Goal: Task Accomplishment & Management: Use online tool/utility

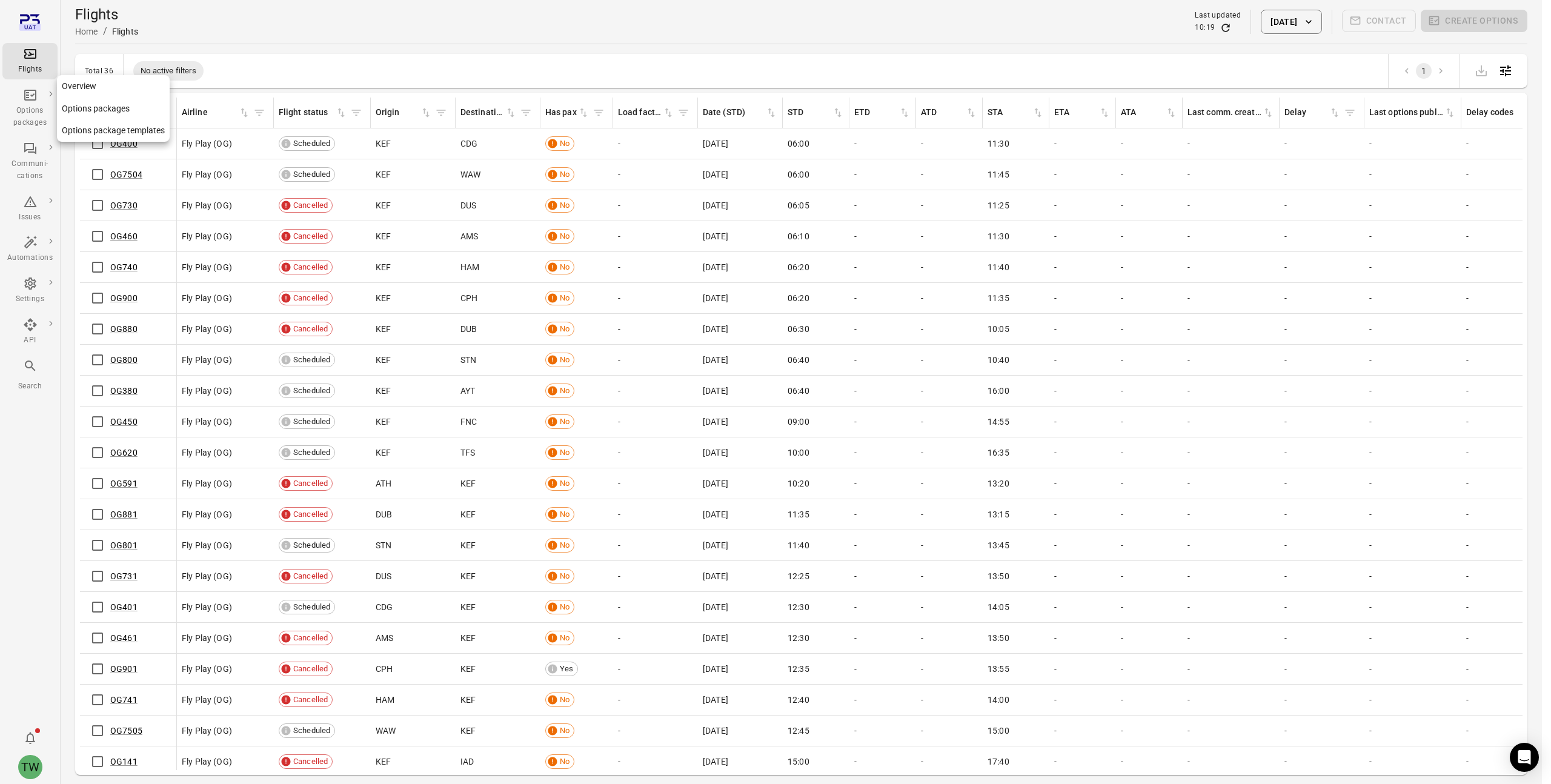
click at [36, 108] on div "Options packages" at bounding box center [30, 116] width 45 height 24
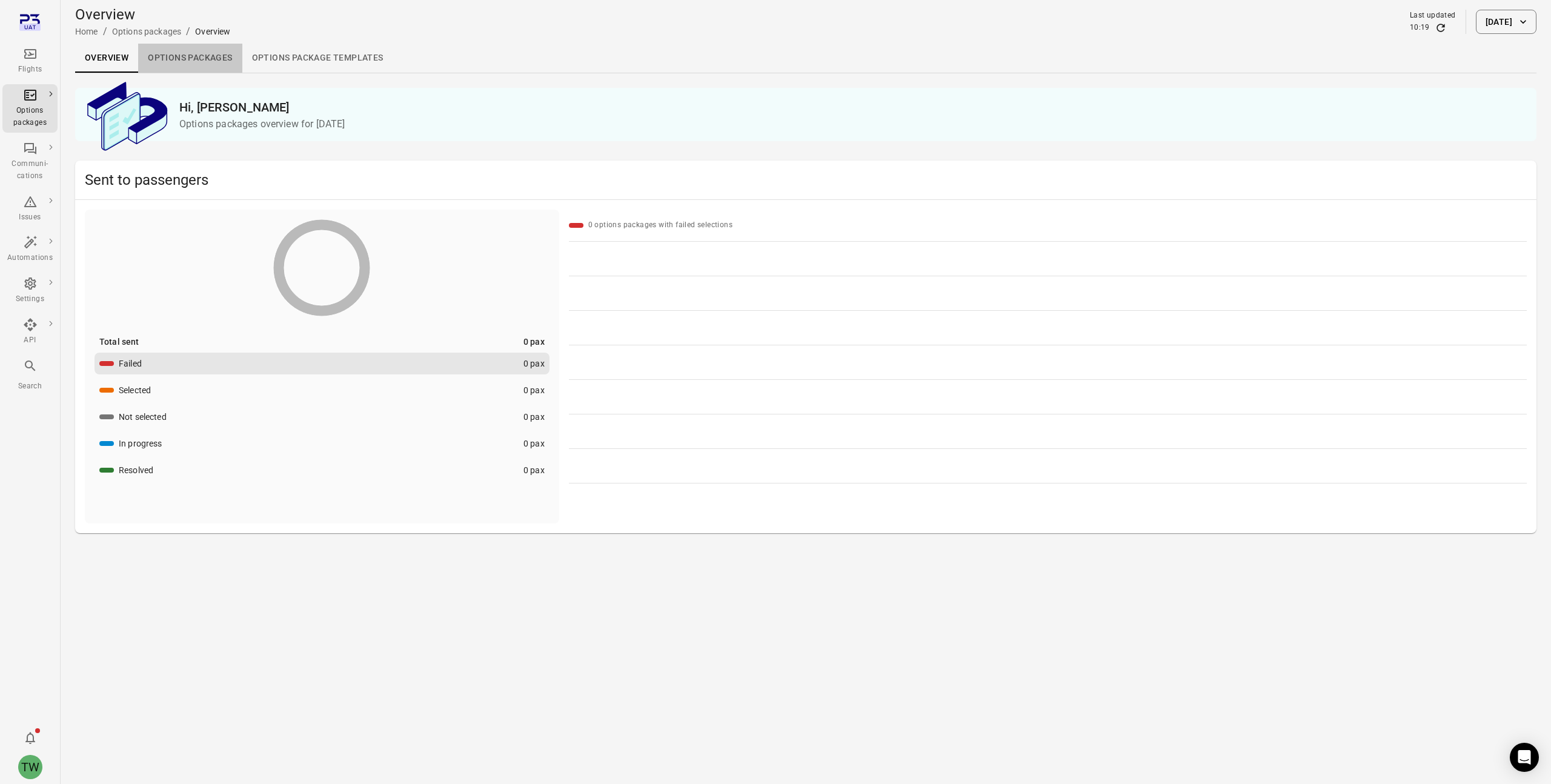
click at [207, 59] on link "Options packages" at bounding box center [190, 59] width 104 height 29
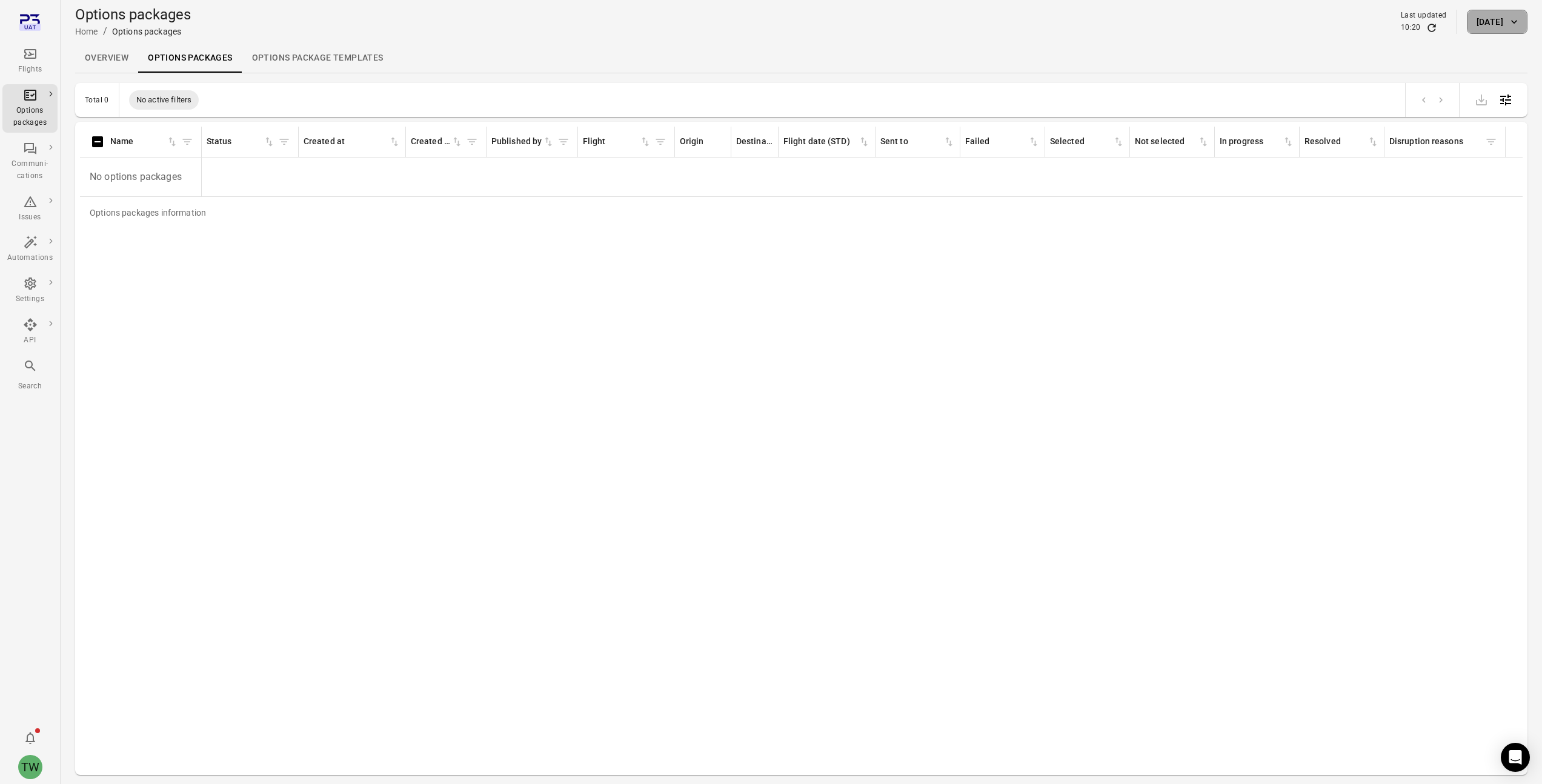
click at [1473, 23] on button "[DATE]" at bounding box center [1497, 21] width 61 height 24
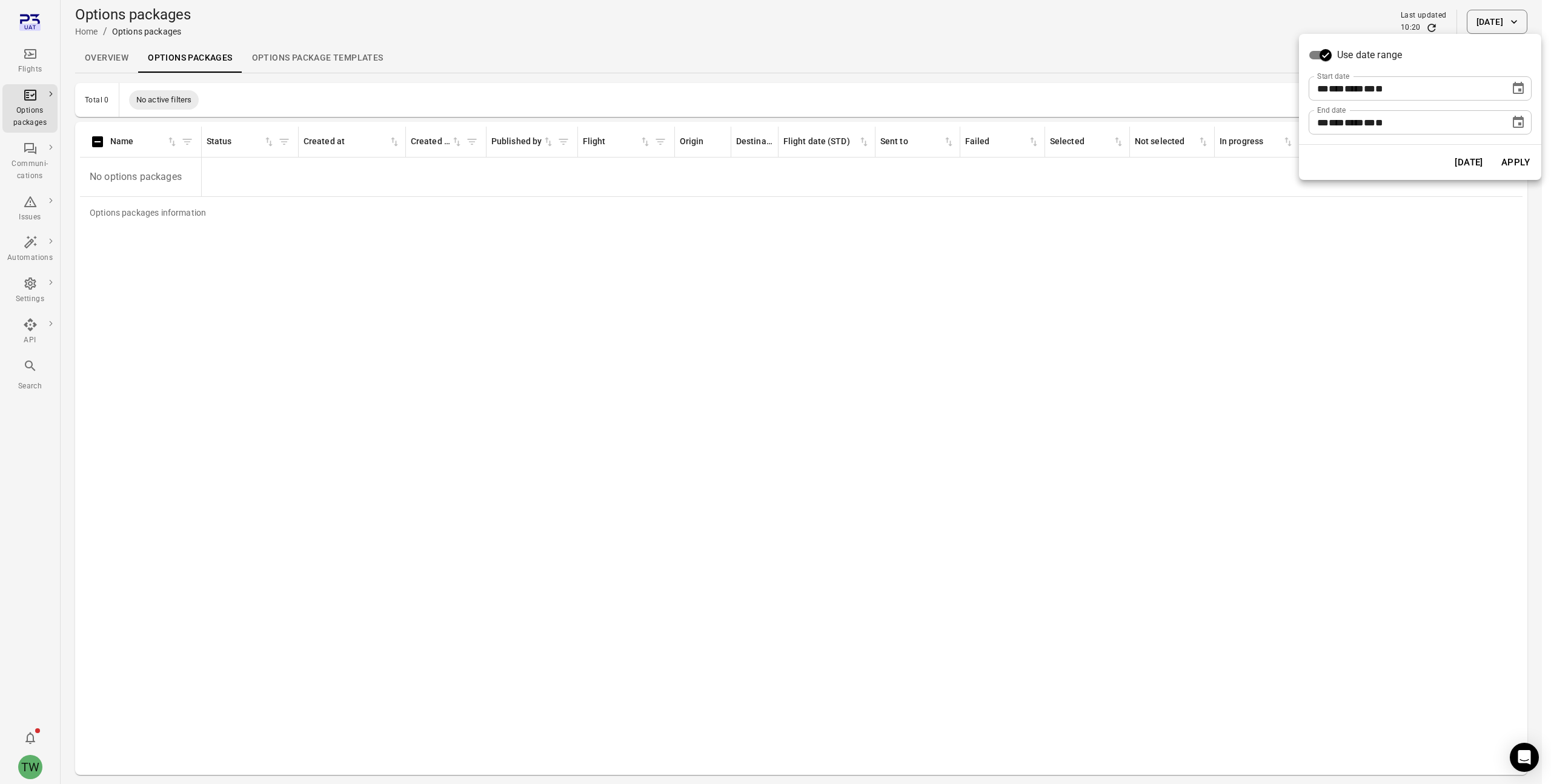
click at [1516, 85] on icon "Choose date, selected date is Oct 14, 2025" at bounding box center [1518, 88] width 11 height 12
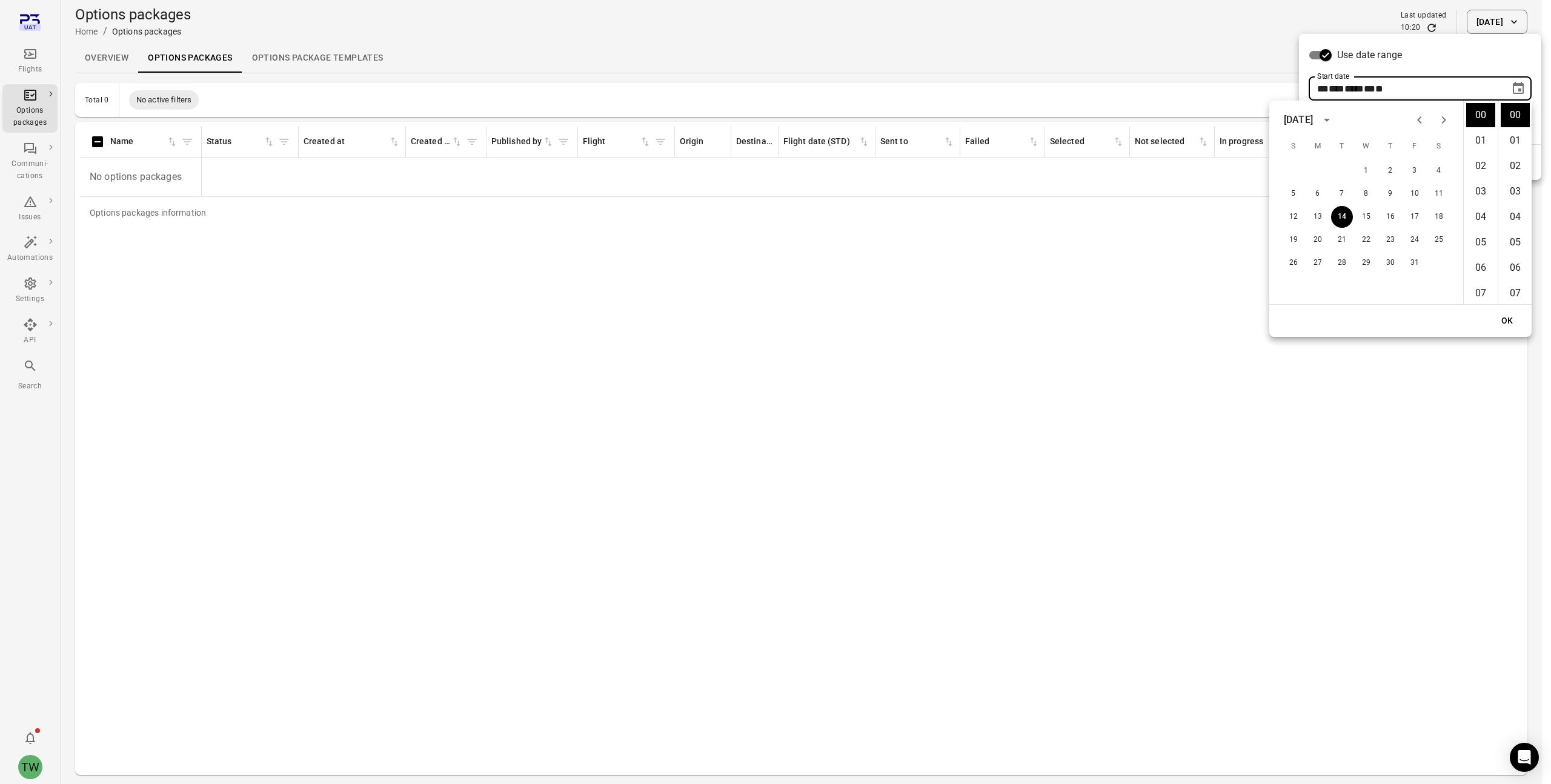
click at [1413, 121] on icon "Previous month" at bounding box center [1419, 120] width 15 height 15
click at [1320, 171] on button "1" at bounding box center [1318, 171] width 22 height 22
type input "**********"
click at [1511, 323] on button "OK" at bounding box center [1507, 320] width 39 height 23
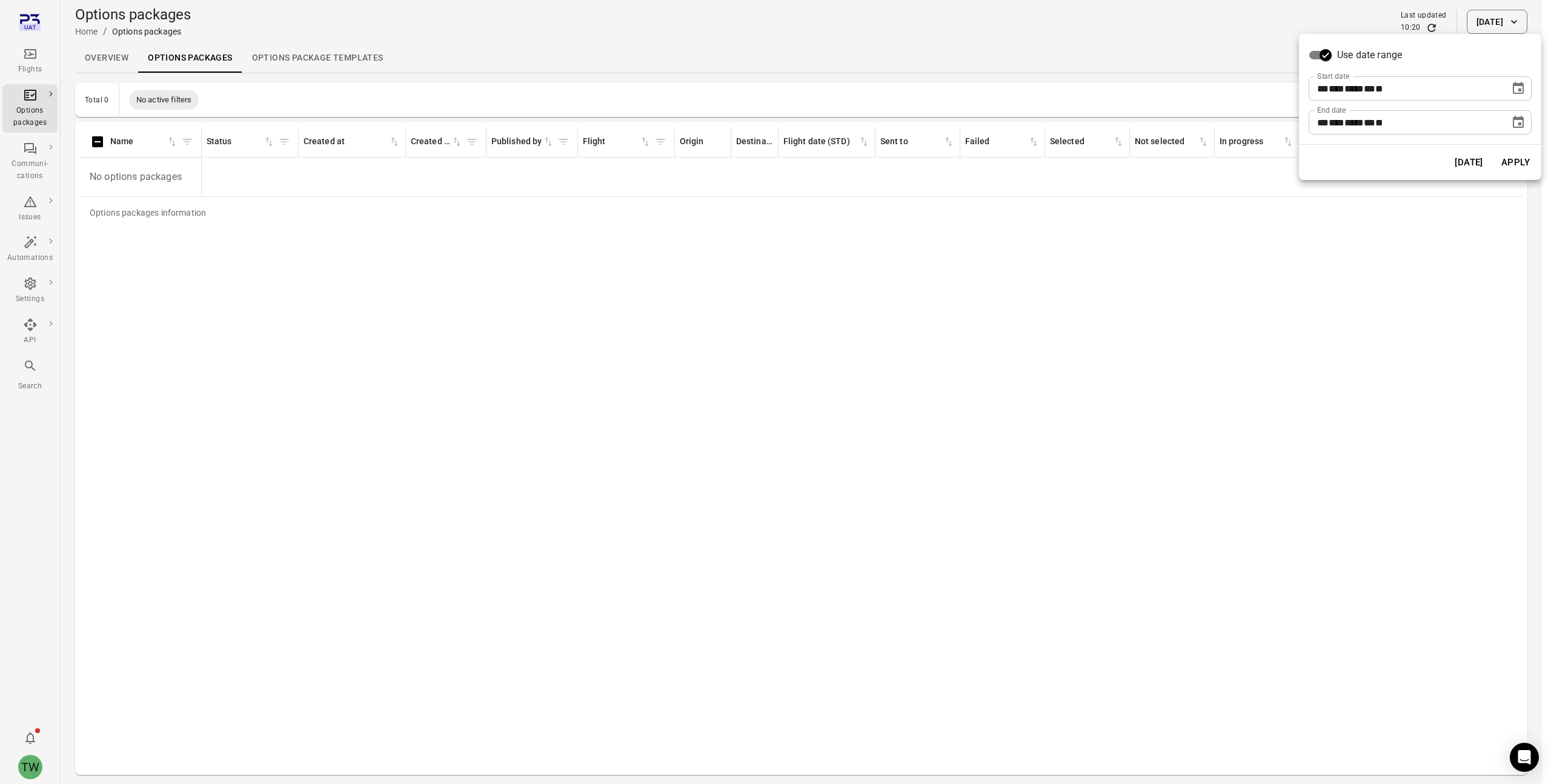
click at [1507, 160] on button "Apply" at bounding box center [1515, 162] width 42 height 26
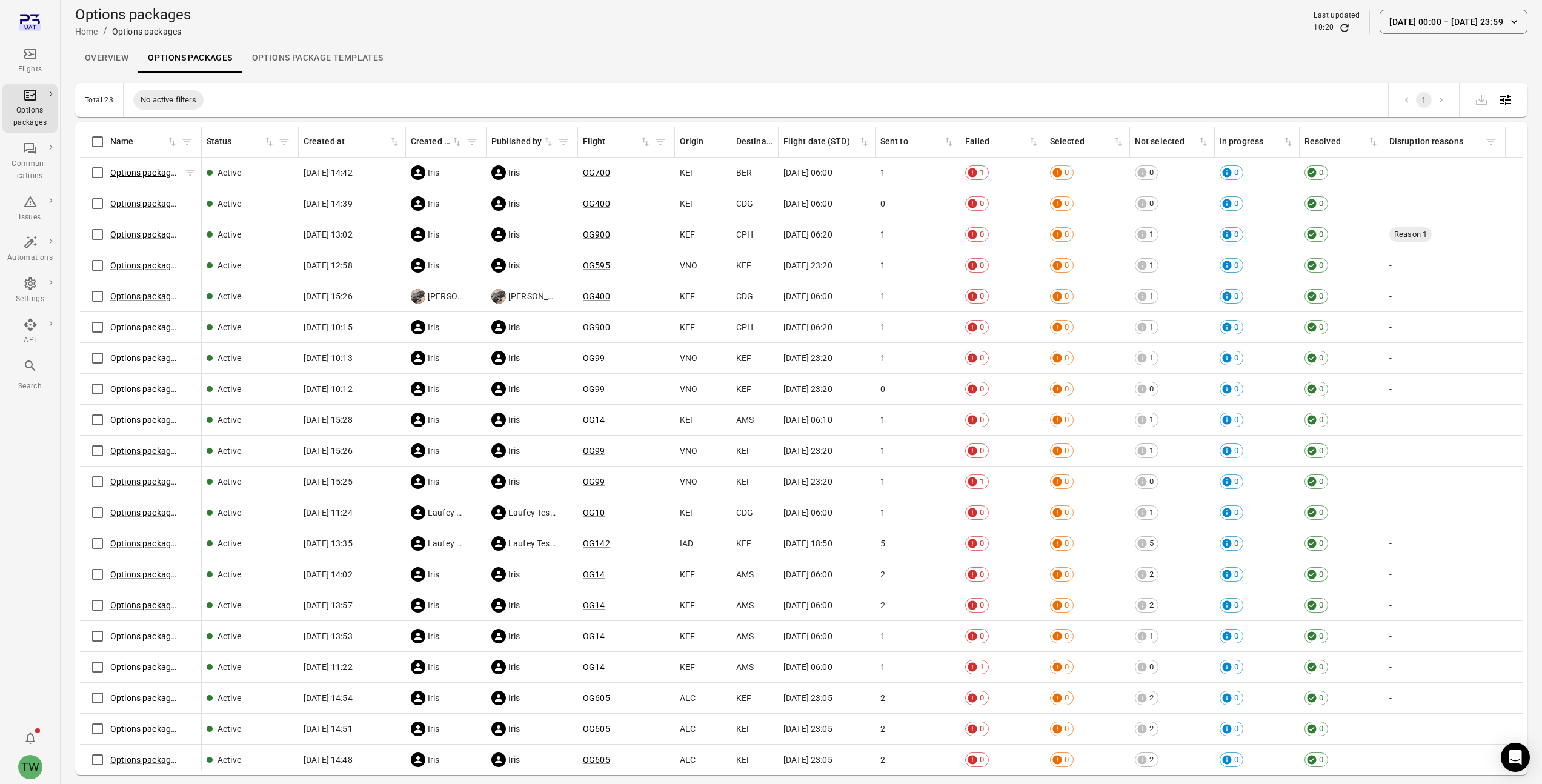
click at [138, 173] on link "Options package OG700 ([DATE])" at bounding box center [174, 172] width 128 height 10
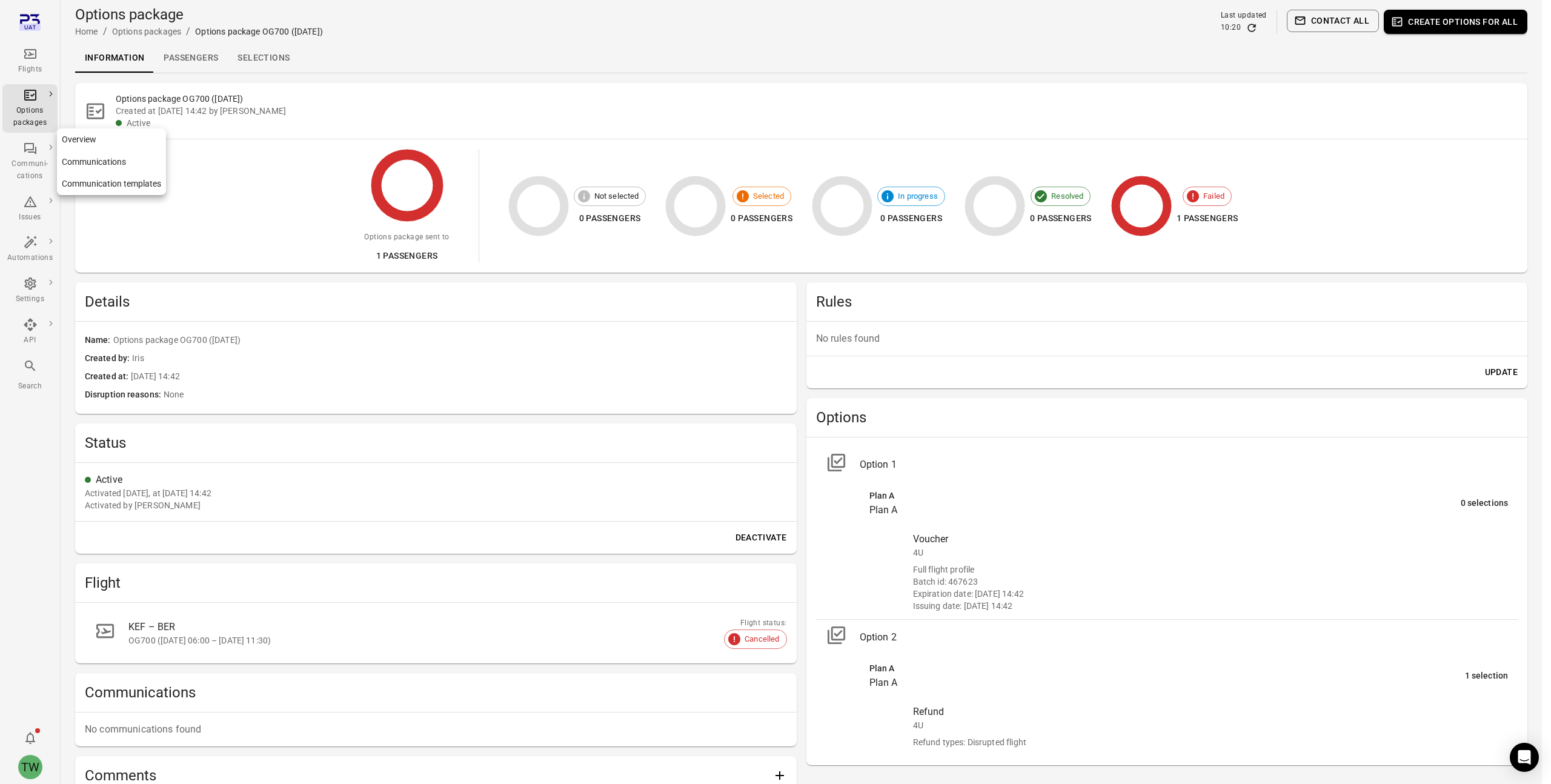
click at [93, 157] on link "Communications" at bounding box center [111, 162] width 109 height 23
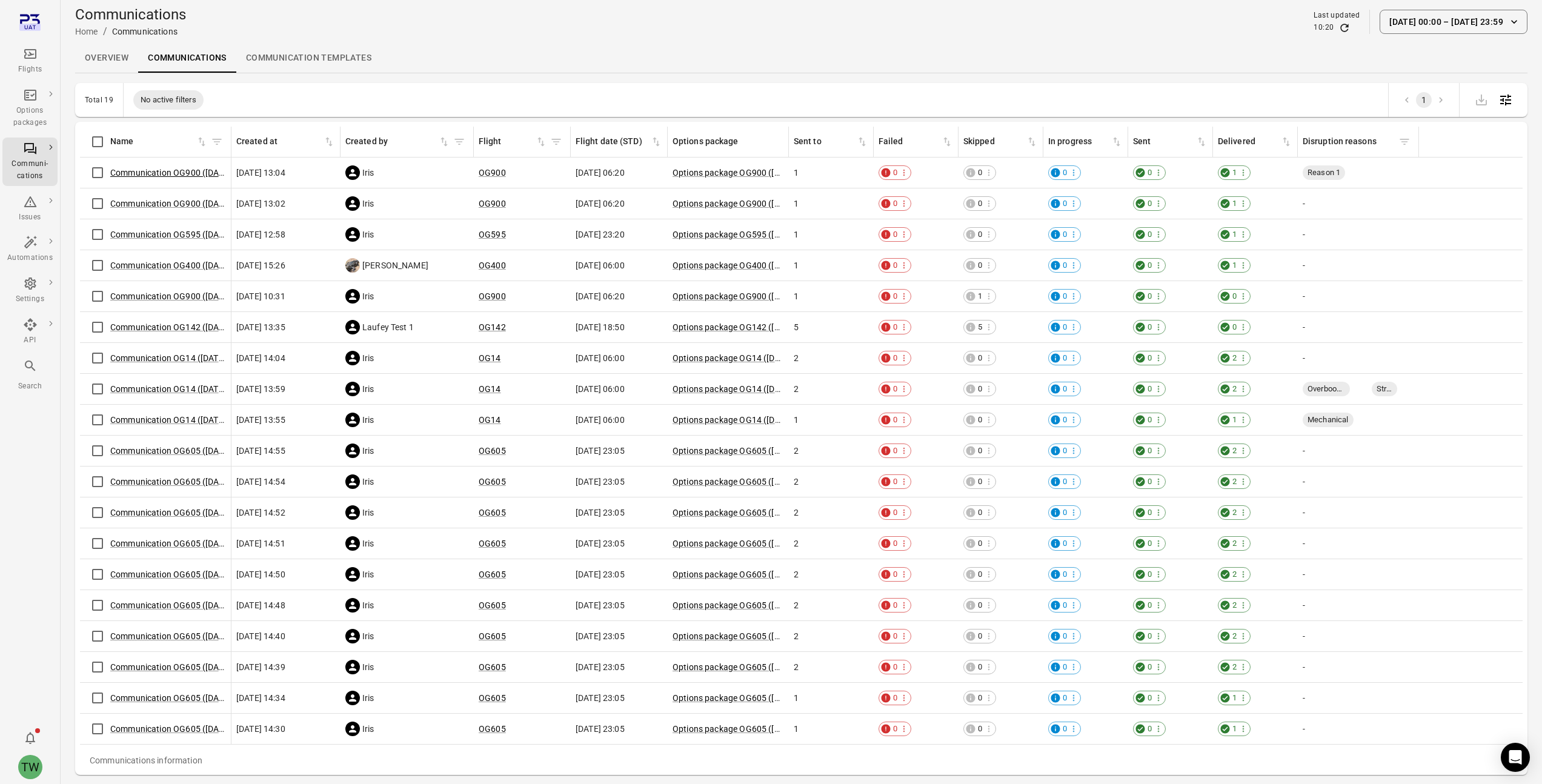
click at [143, 175] on link "Communication OG900 ([DATE])" at bounding box center [172, 172] width 124 height 10
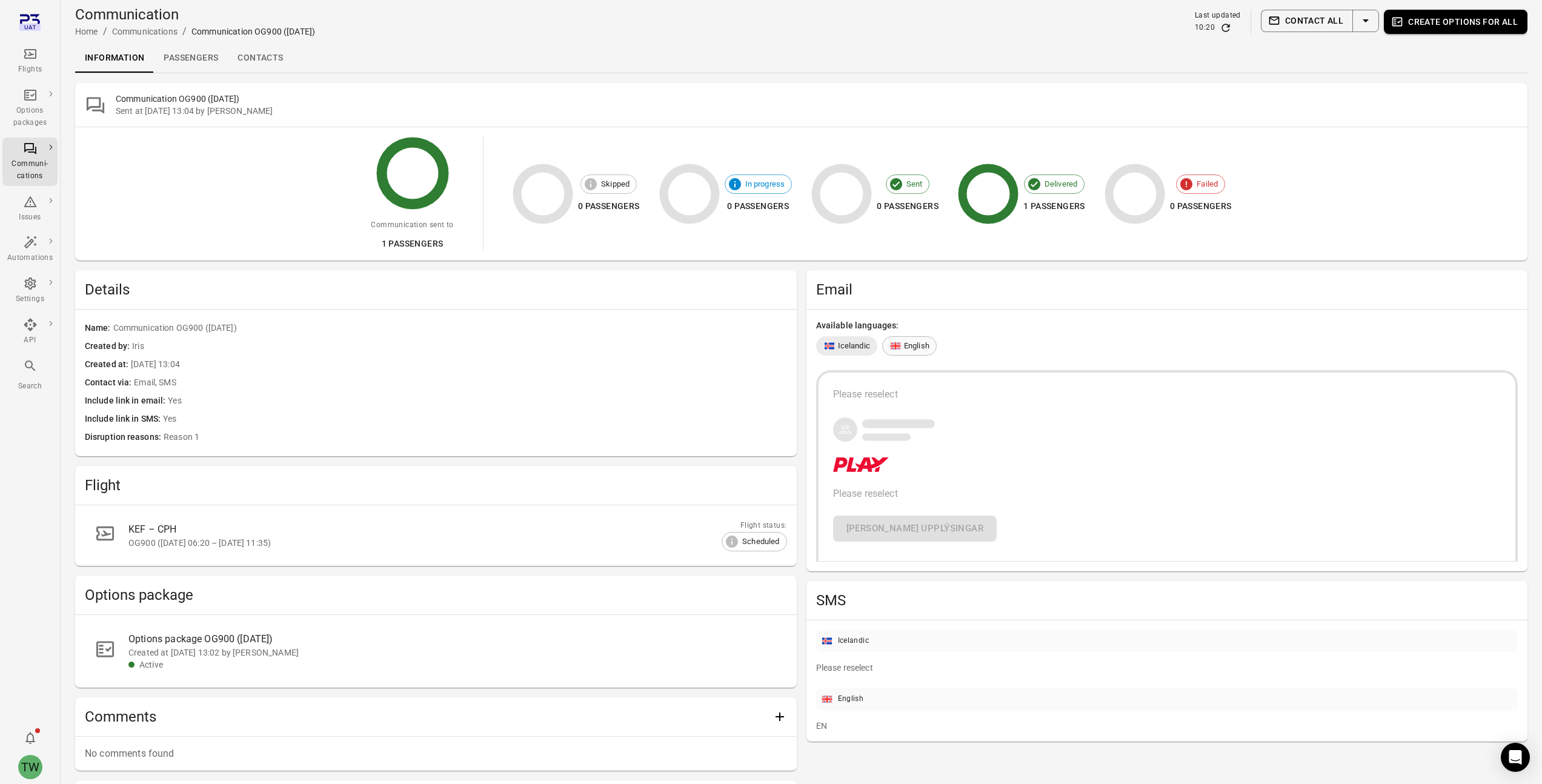
click at [920, 344] on span "English" at bounding box center [917, 346] width 26 height 12
click at [854, 350] on span "Icelandic" at bounding box center [854, 346] width 32 height 12
click at [917, 348] on span "English" at bounding box center [917, 346] width 26 height 12
click at [846, 352] on span "Icelandic" at bounding box center [854, 346] width 32 height 12
click at [904, 349] on span "English" at bounding box center [917, 346] width 26 height 12
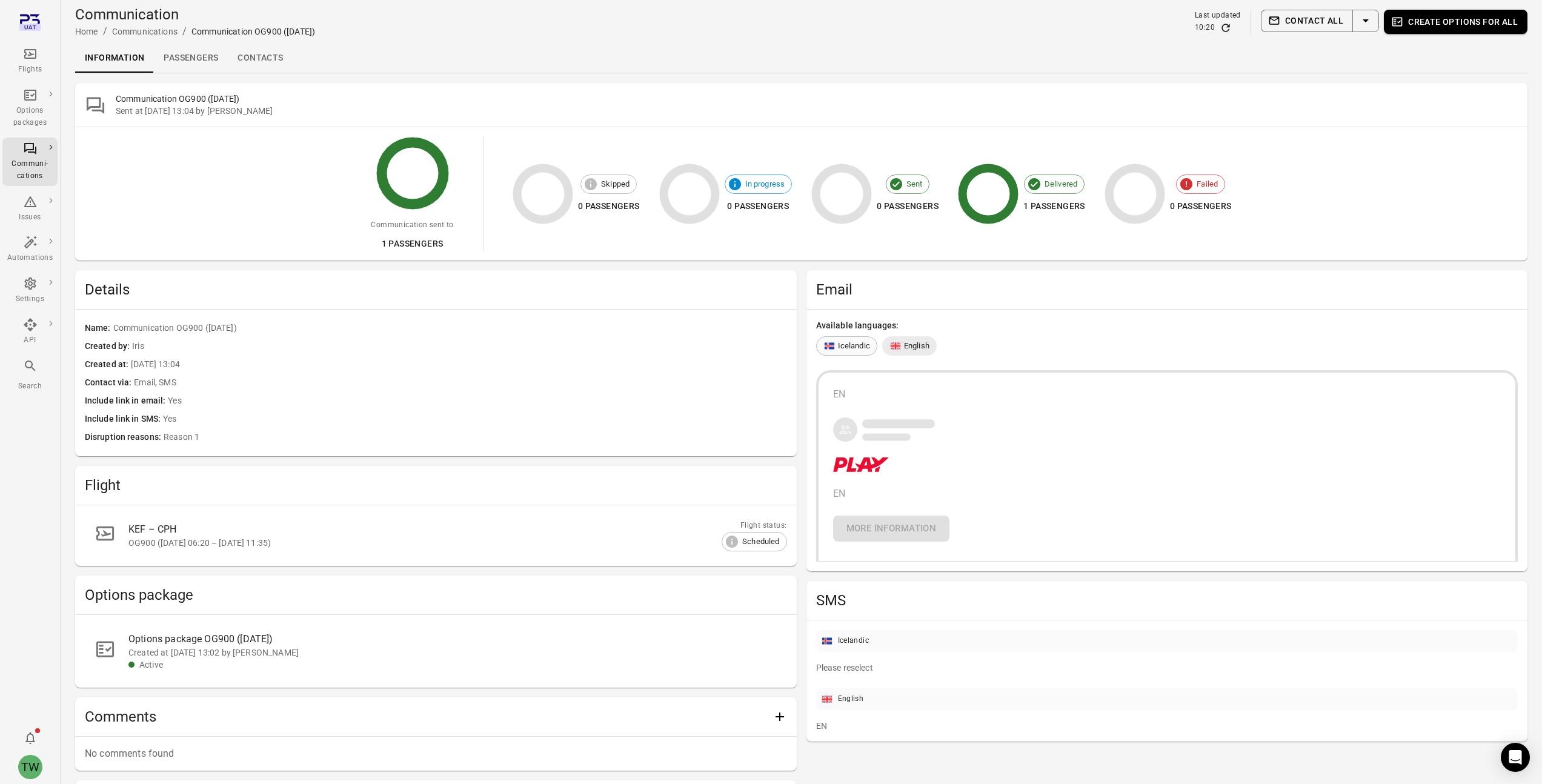
click at [857, 347] on span "Icelandic" at bounding box center [854, 346] width 32 height 12
click at [897, 347] on icon at bounding box center [895, 346] width 11 height 8
click at [851, 347] on span "Icelandic" at bounding box center [854, 346] width 32 height 12
click at [904, 347] on span "English" at bounding box center [917, 346] width 26 height 12
click at [849, 344] on span "Icelandic" at bounding box center [854, 346] width 32 height 12
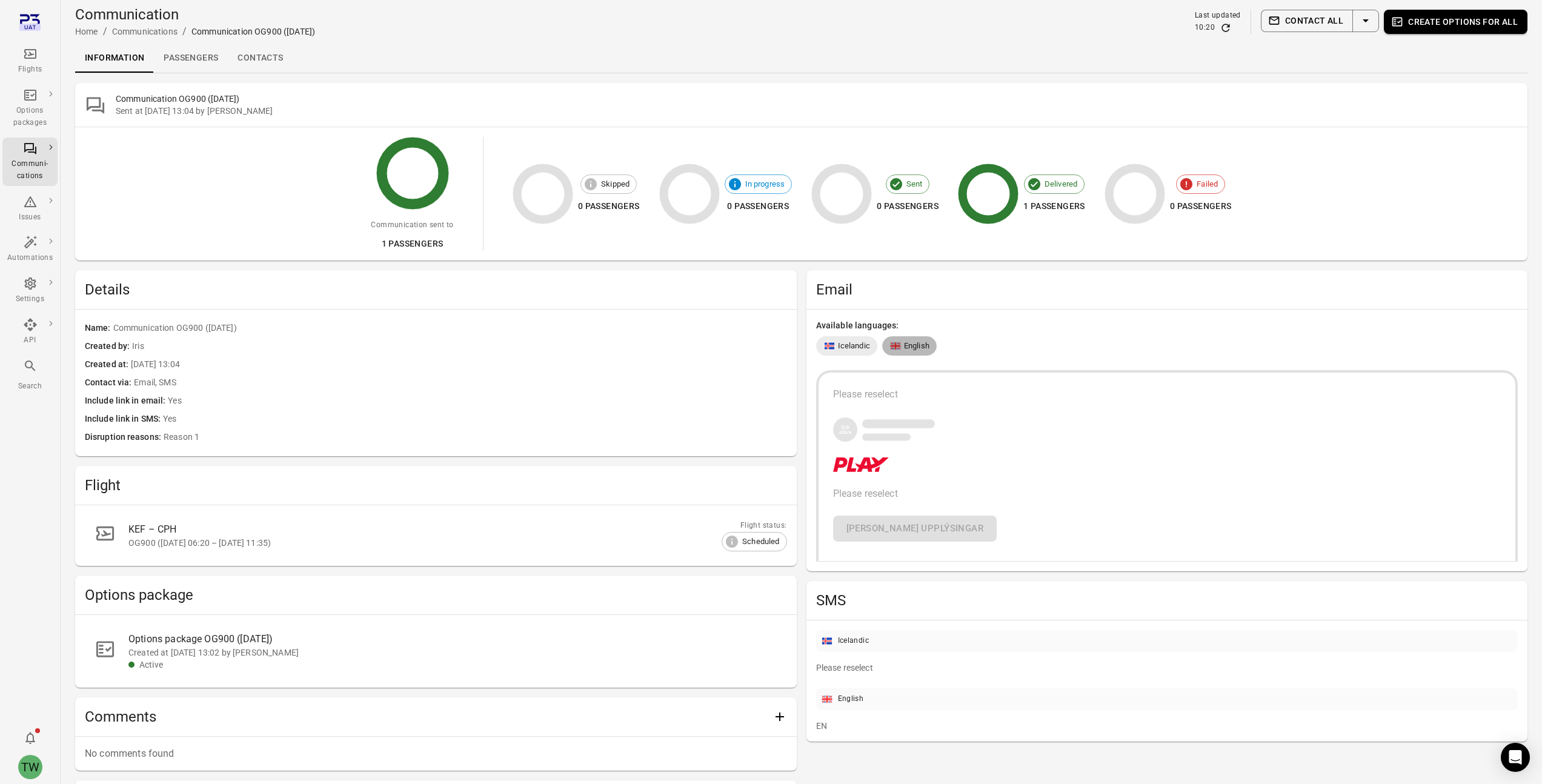
click at [896, 343] on icon at bounding box center [895, 346] width 11 height 8
click at [867, 344] on span "Icelandic" at bounding box center [854, 346] width 32 height 12
click at [916, 344] on span "English" at bounding box center [917, 346] width 26 height 12
click at [851, 347] on span "Icelandic" at bounding box center [854, 346] width 32 height 12
click at [217, 65] on link "Passengers" at bounding box center [190, 59] width 74 height 29
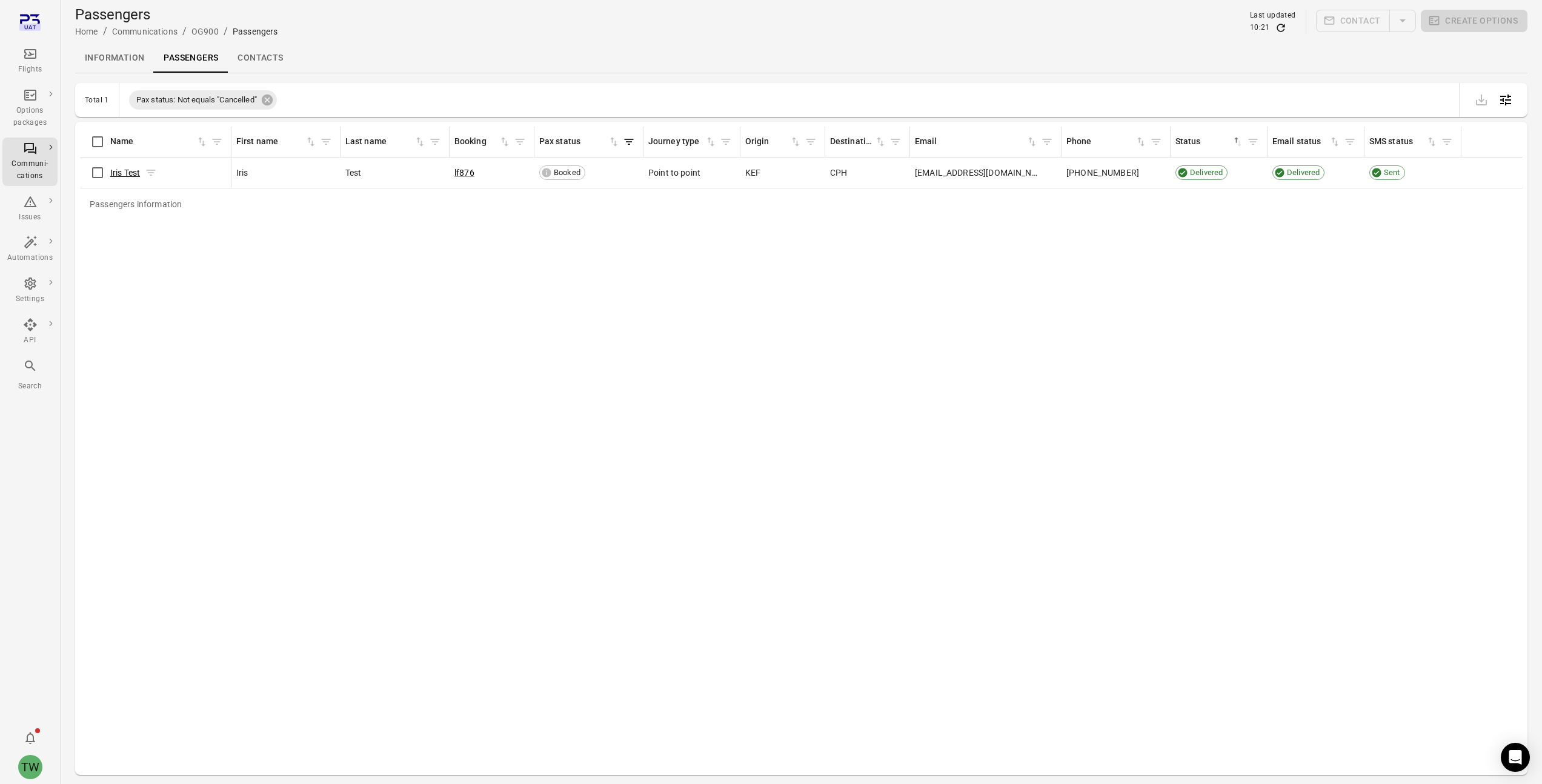
click at [129, 175] on link "Iris Test" at bounding box center [125, 172] width 30 height 10
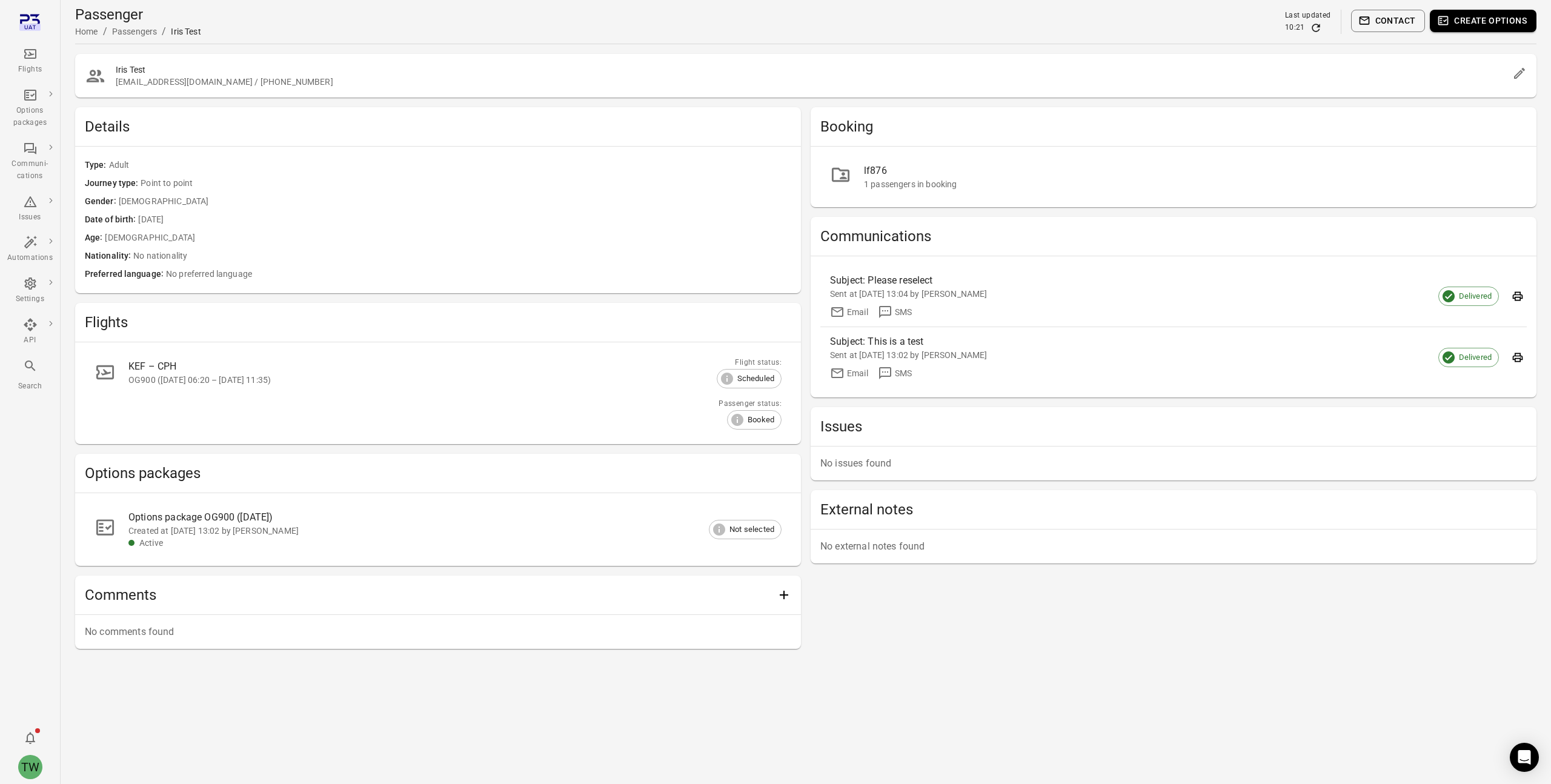
click at [906, 173] on div "lf876" at bounding box center [1190, 171] width 653 height 15
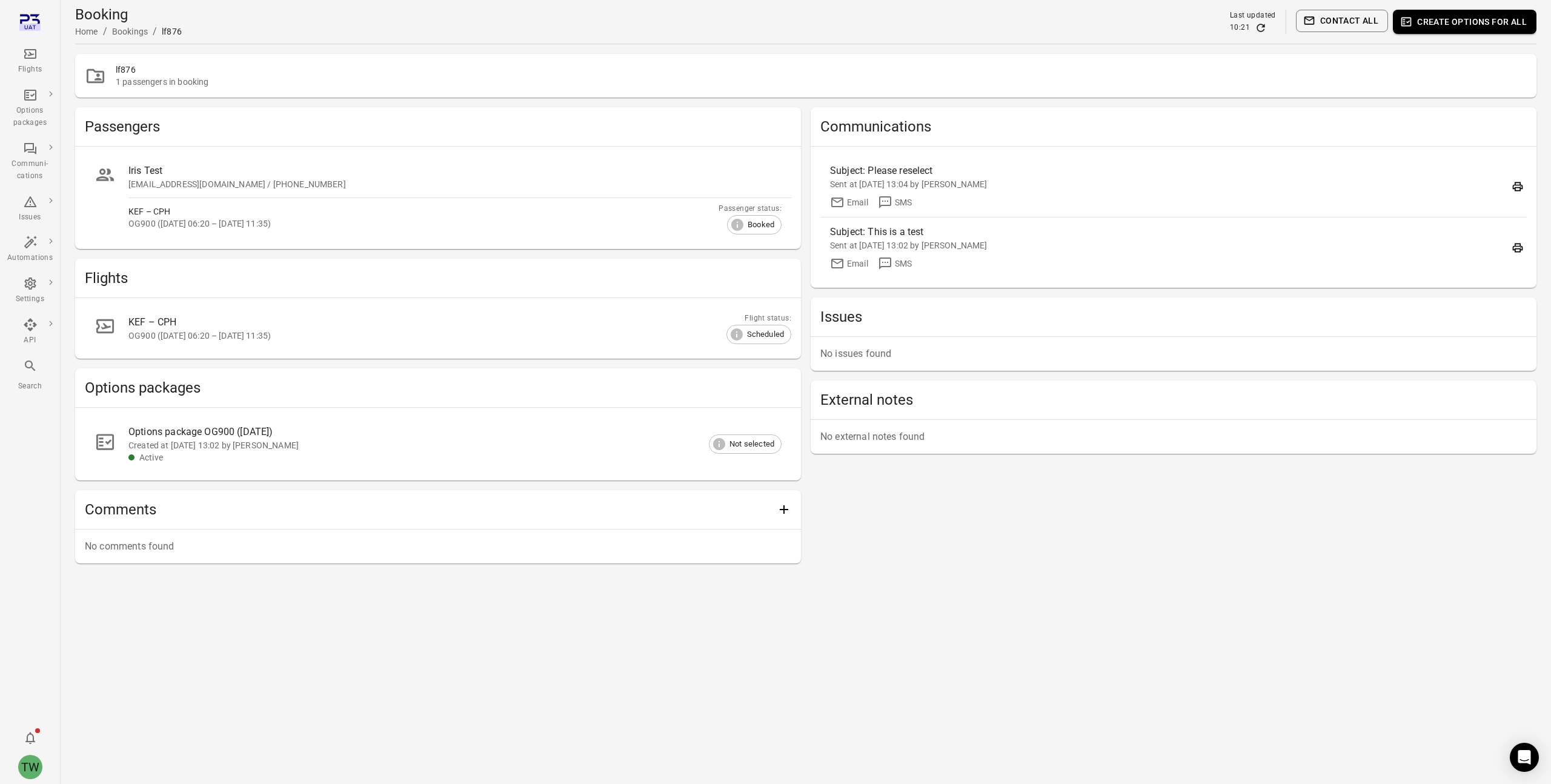
click at [1449, 26] on button "Create options for all" at bounding box center [1465, 21] width 143 height 24
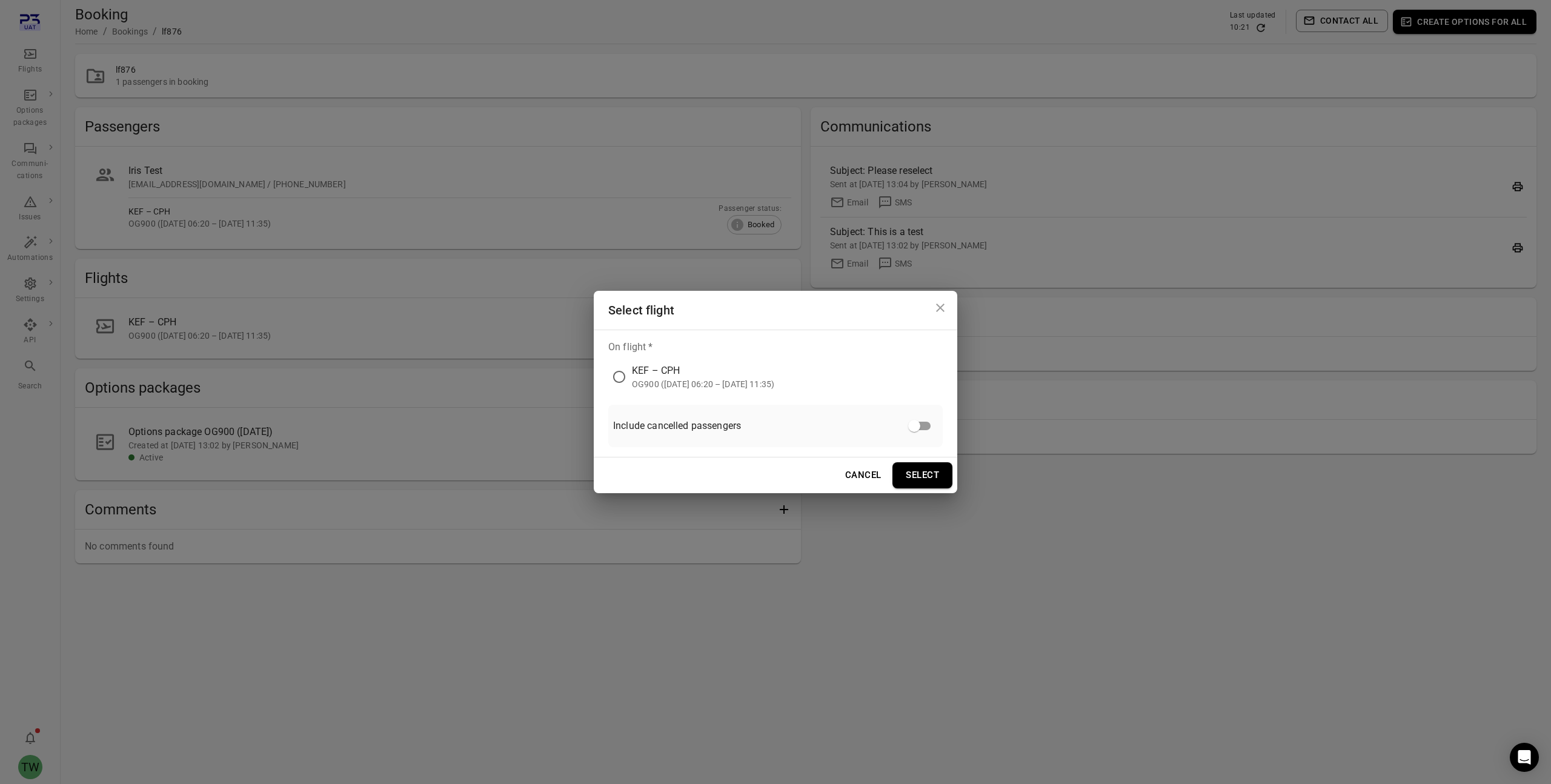
click at [773, 379] on div "OG900 ([DATE] 06:20 – [DATE] 11:35)" at bounding box center [703, 384] width 143 height 12
click at [774, 378] on div "OG900 ([DATE] 06:20 – [DATE] 11:35)" at bounding box center [703, 384] width 143 height 12
click at [937, 310] on icon "Close dialog" at bounding box center [940, 308] width 9 height 9
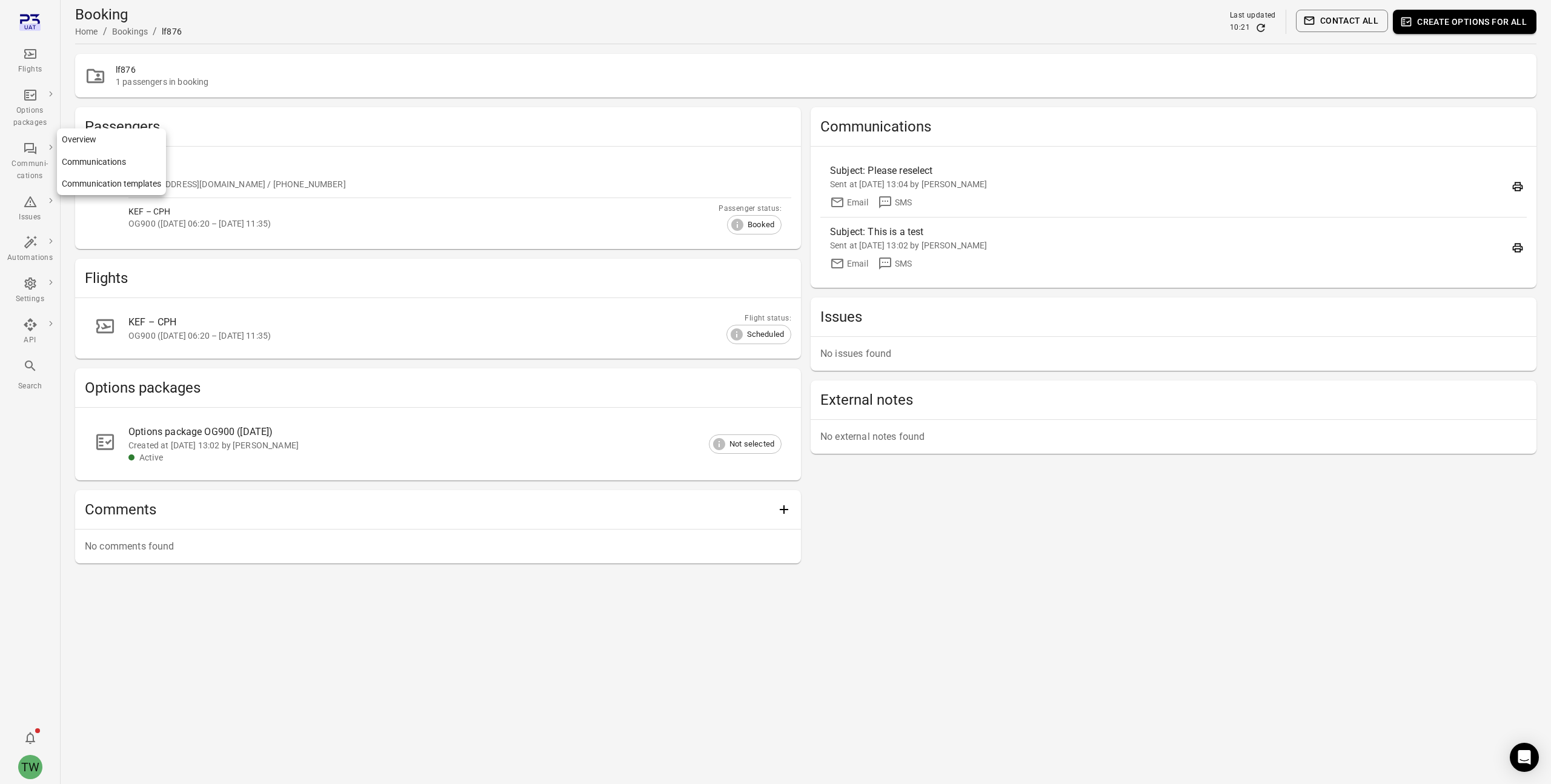
click at [26, 157] on div "Communi-cations" at bounding box center [30, 162] width 45 height 41
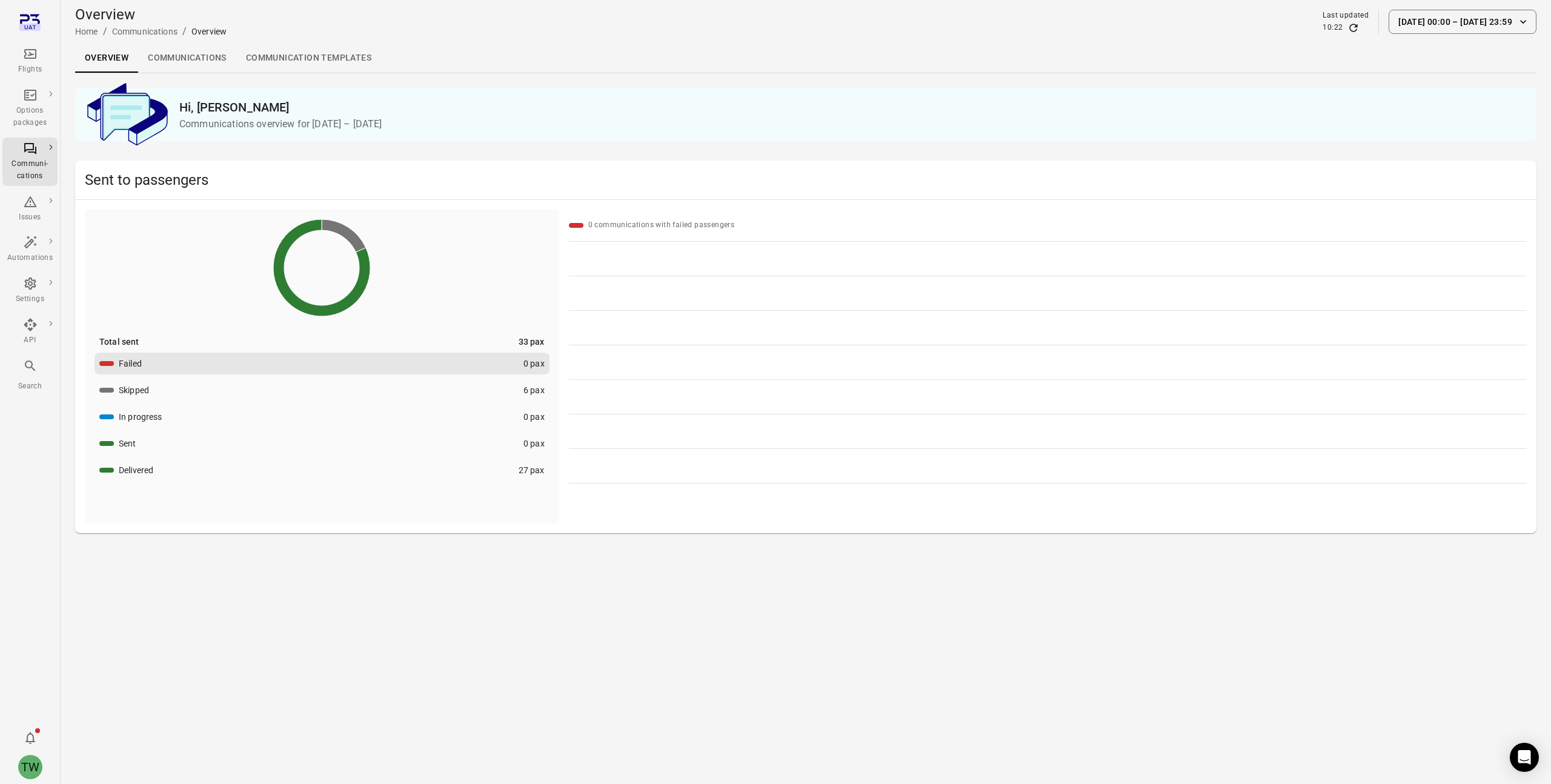
click at [198, 57] on link "Communications" at bounding box center [187, 59] width 98 height 29
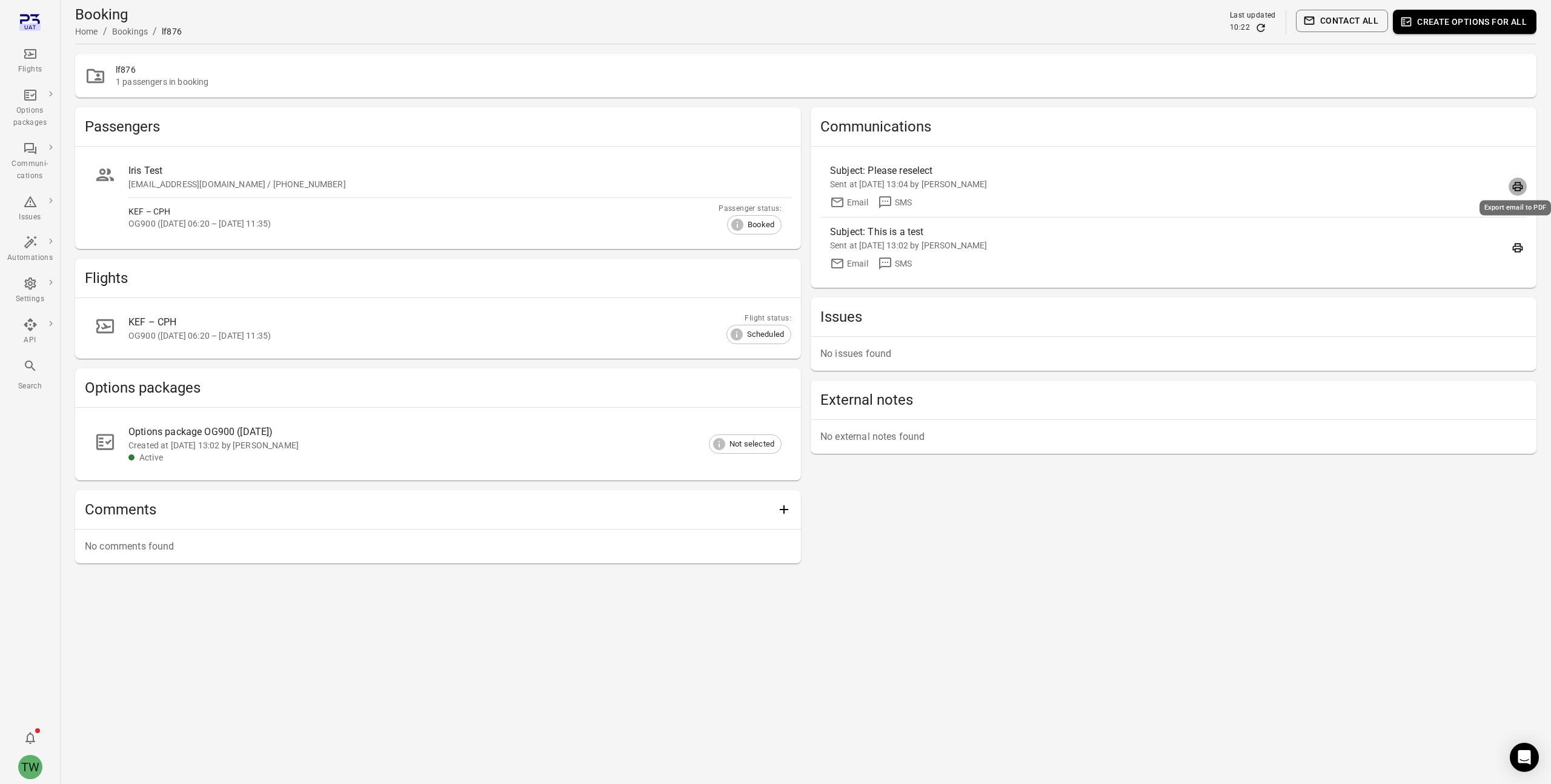
click at [1514, 188] on icon "Export email to PDF" at bounding box center [1517, 186] width 12 height 12
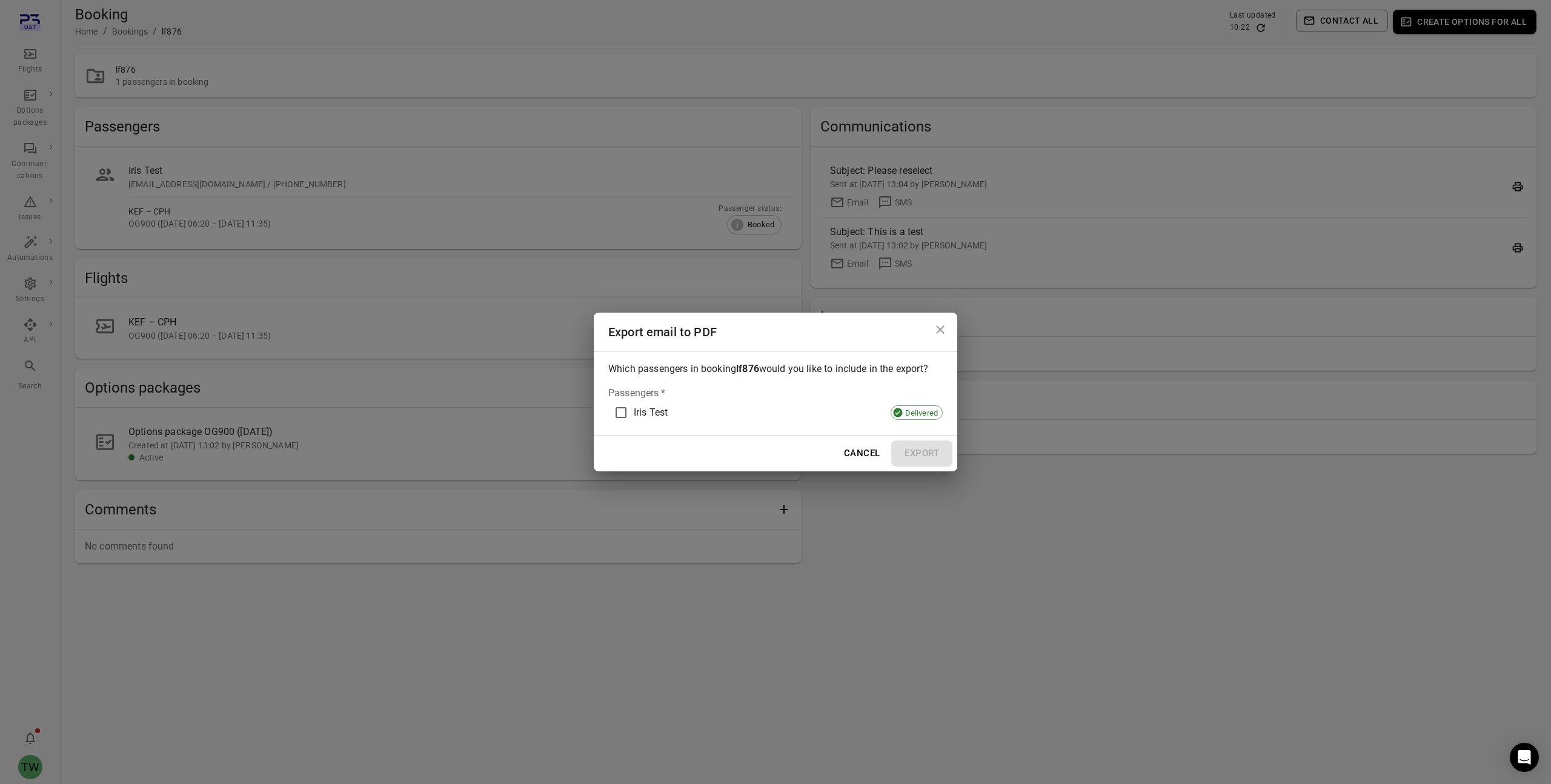
click at [844, 418] on div "Iris Test Delivered" at bounding box center [775, 412] width 334 height 26
click at [918, 448] on button "Export" at bounding box center [922, 453] width 61 height 26
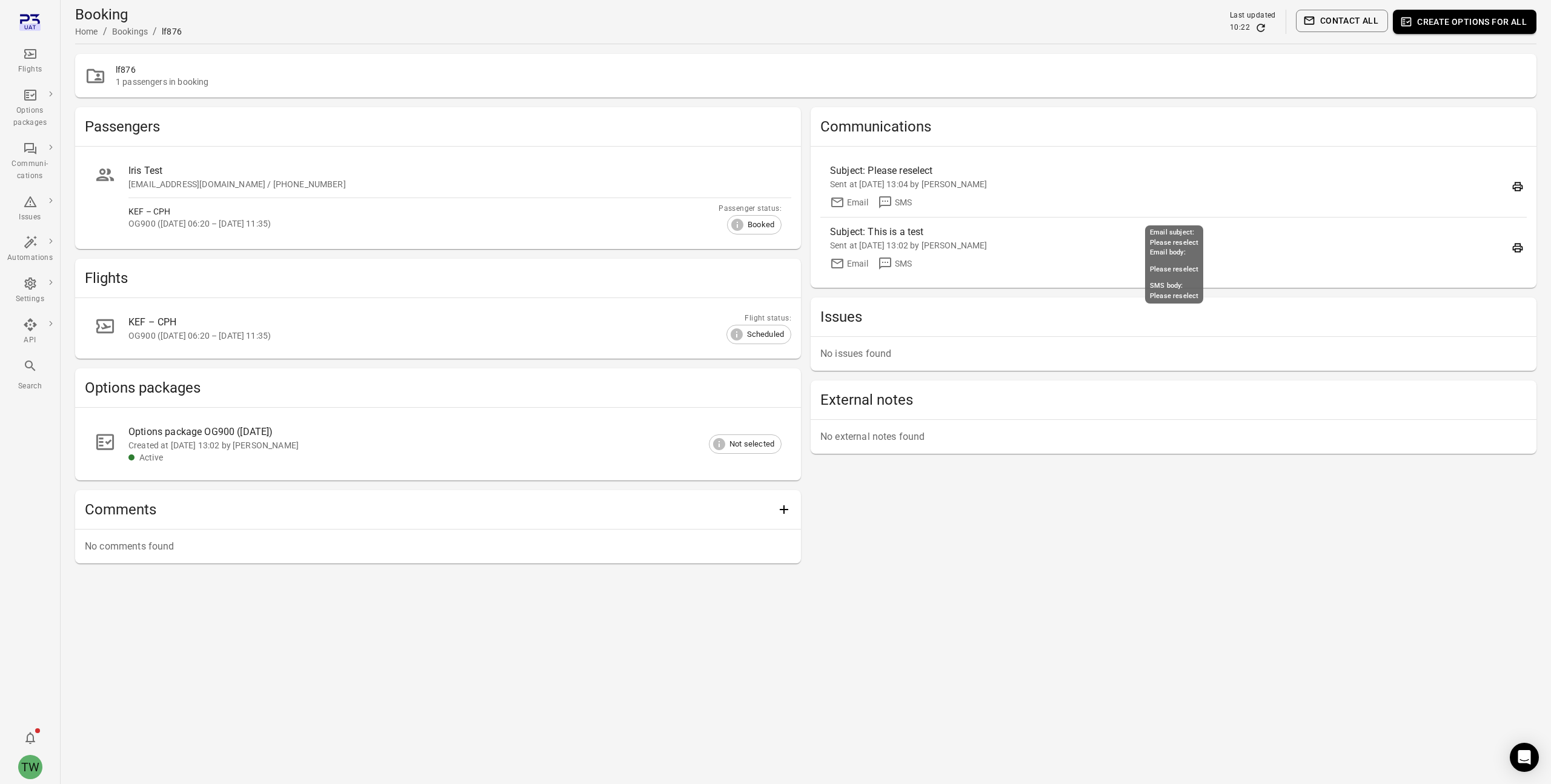
click at [848, 181] on div "Sent at [DATE] 13:04 by [PERSON_NAME]" at bounding box center [1164, 184] width 668 height 12
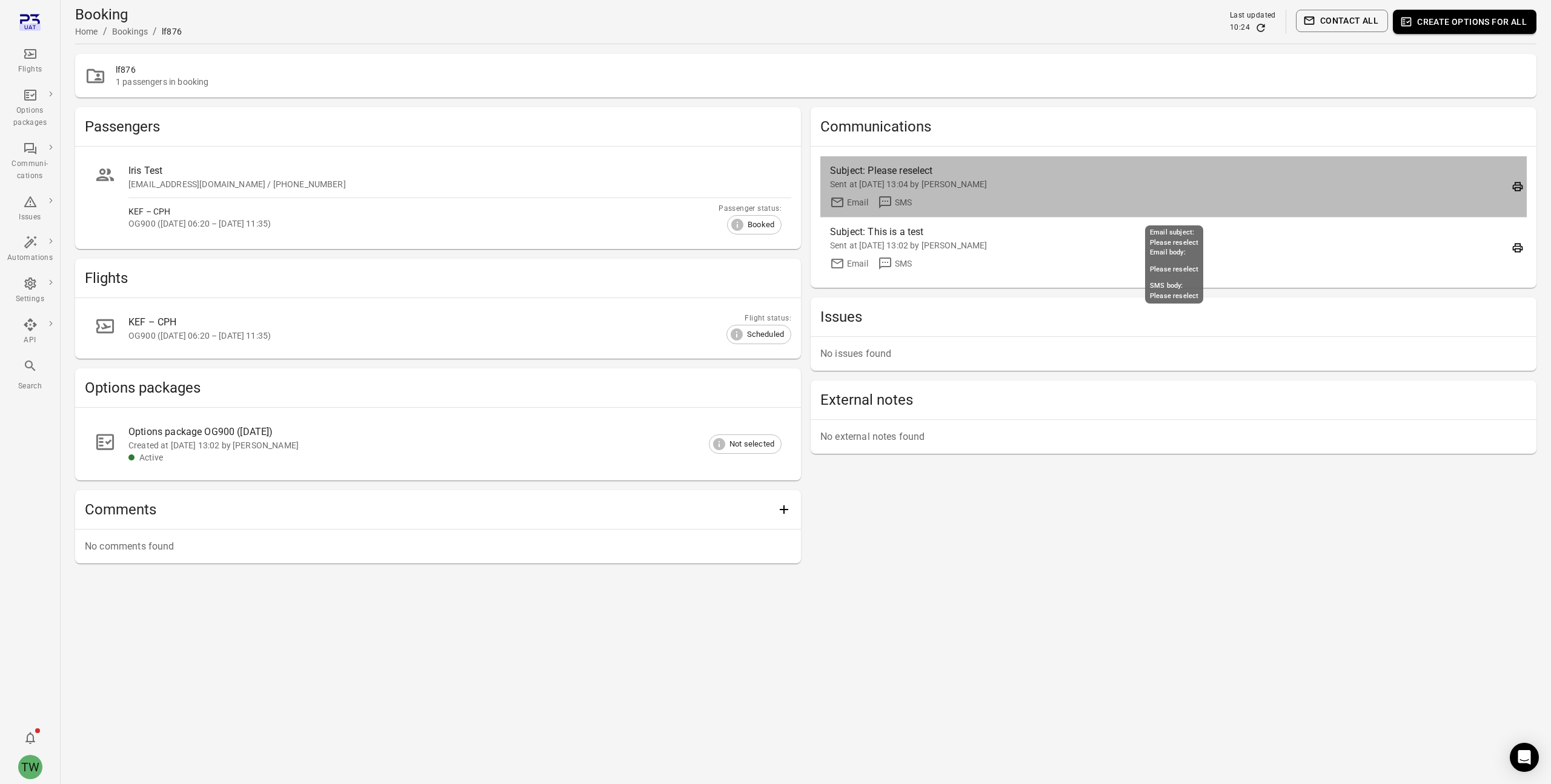
click at [922, 167] on div "Subject: Please reselect" at bounding box center [1081, 171] width 501 height 15
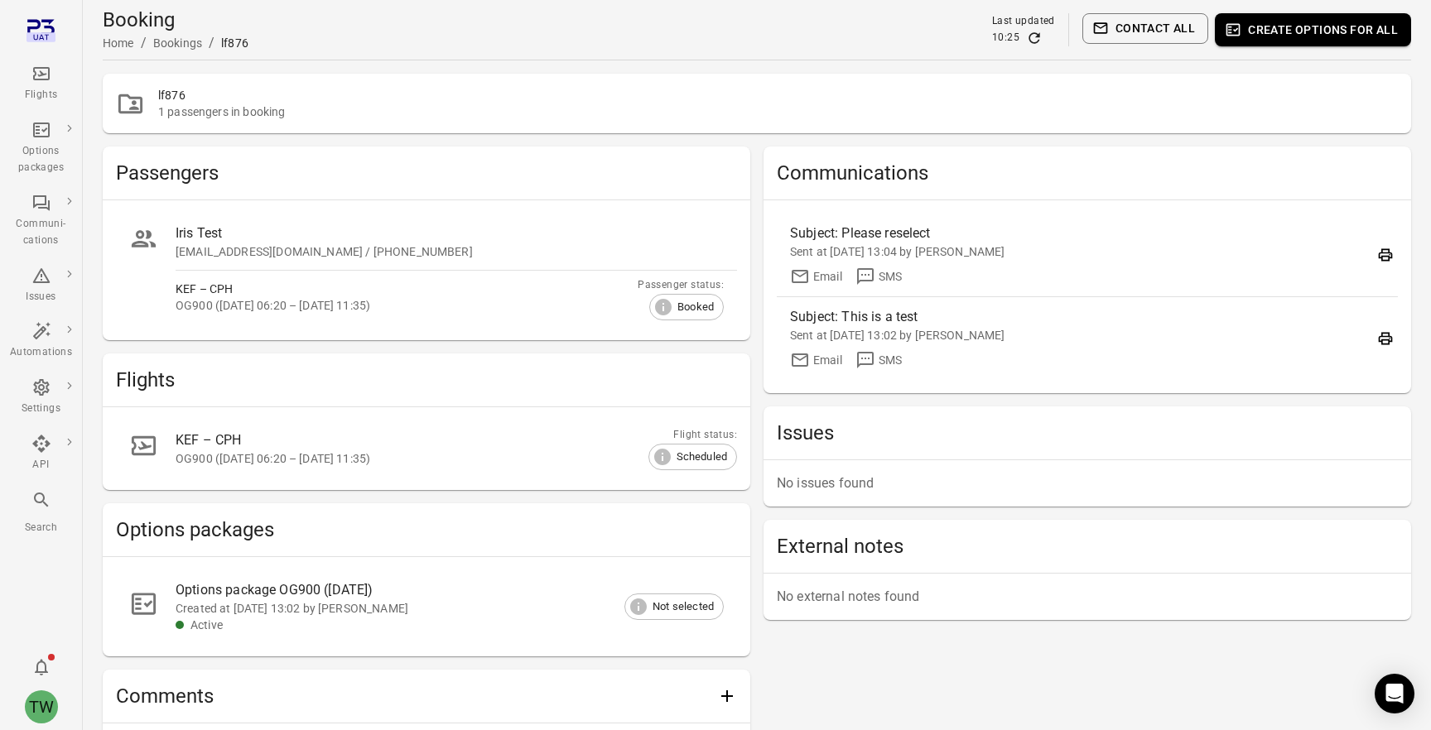
click at [735, 22] on div "Booking Home / Bookings / lf876 Last updated 10:25 Contact all Create options f…" at bounding box center [757, 30] width 1308 height 46
